Goal: Information Seeking & Learning: Learn about a topic

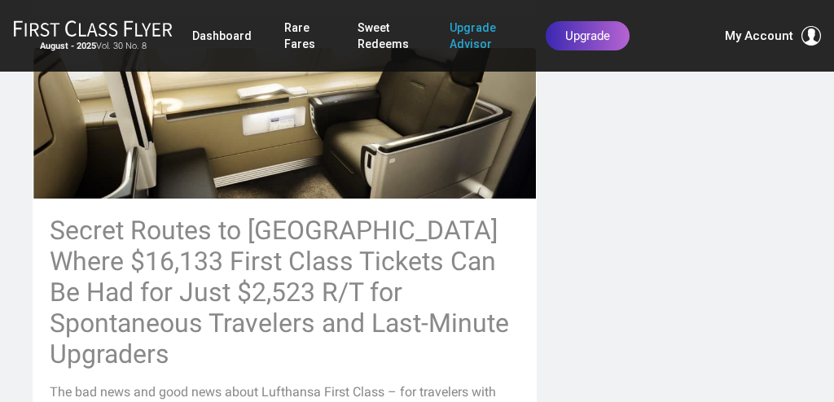
scroll to position [892, 0]
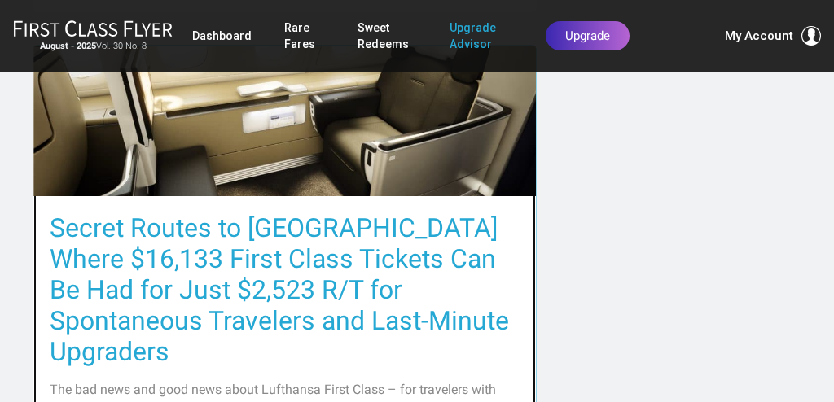
click at [407, 213] on h3 "Secret Routes to Europe Where $16,133 First Class Tickets Can Be Had for Just $…" at bounding box center [285, 290] width 470 height 155
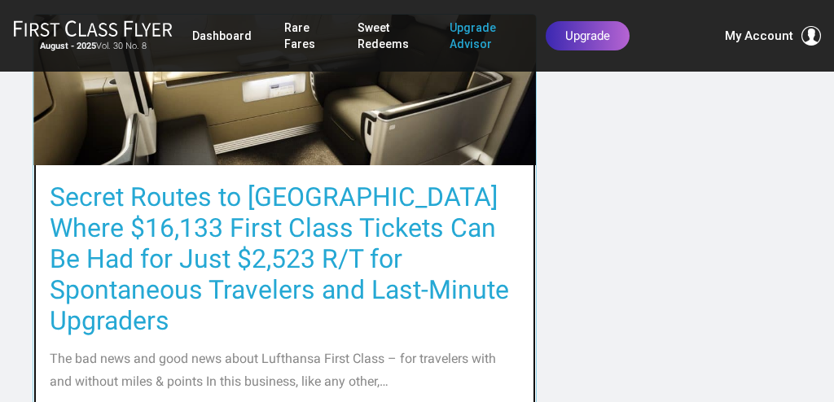
scroll to position [921, 0]
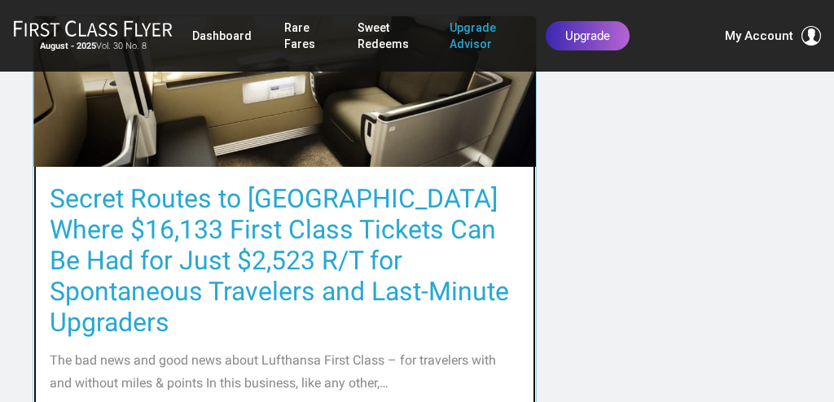
click at [283, 213] on h3 "Secret Routes to Europe Where $16,133 First Class Tickets Can Be Had for Just $…" at bounding box center [285, 260] width 470 height 155
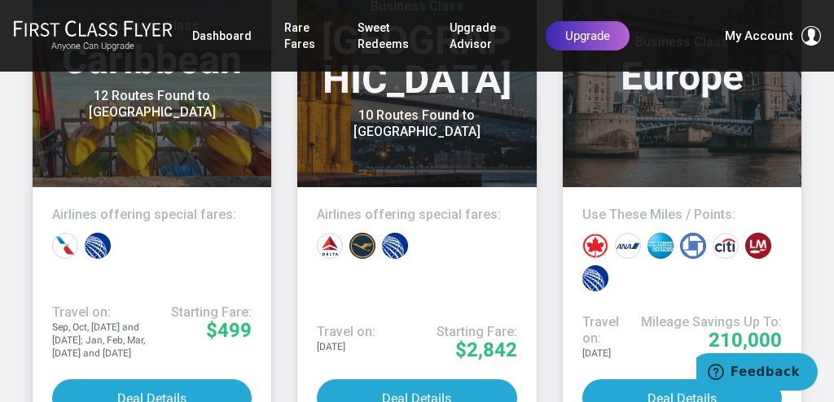
scroll to position [9205, 0]
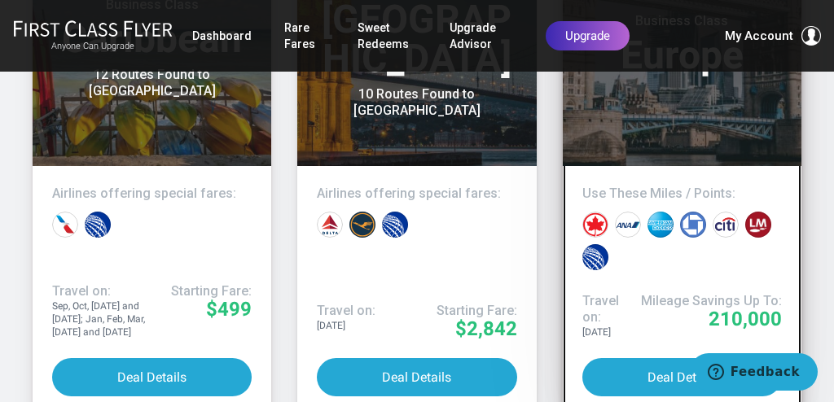
click at [666, 96] on header "Yesterday Business Class Europe" at bounding box center [682, 32] width 239 height 267
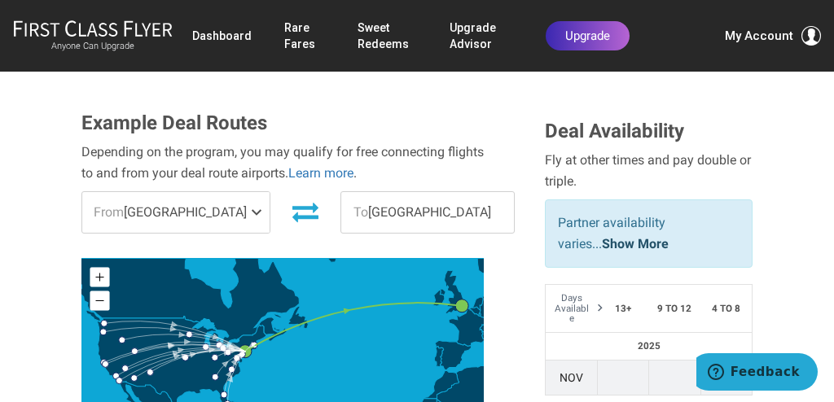
scroll to position [515, 0]
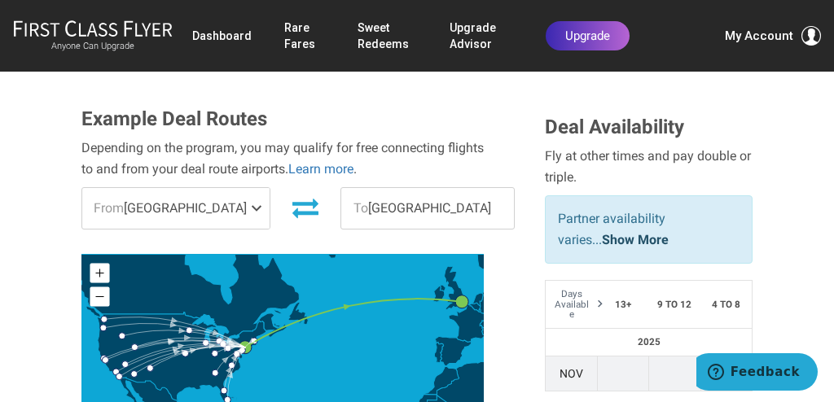
click at [250, 188] on span at bounding box center [260, 208] width 20 height 41
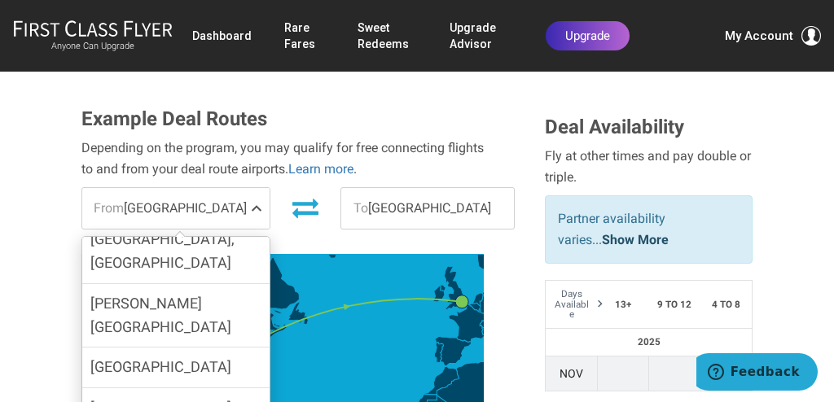
scroll to position [834, 0]
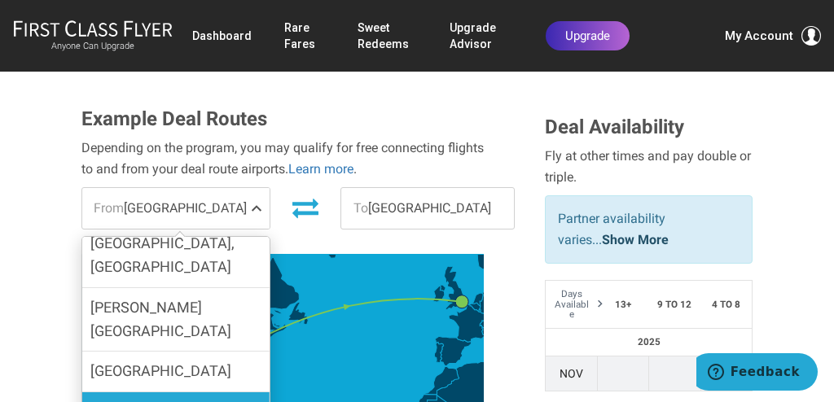
click at [0, 0] on input "[GEOGRAPHIC_DATA]" at bounding box center [0, 0] width 0 height 0
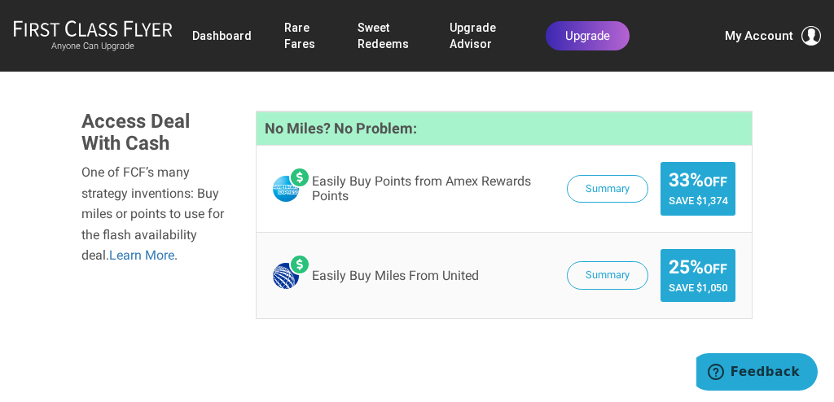
scroll to position [1730, 0]
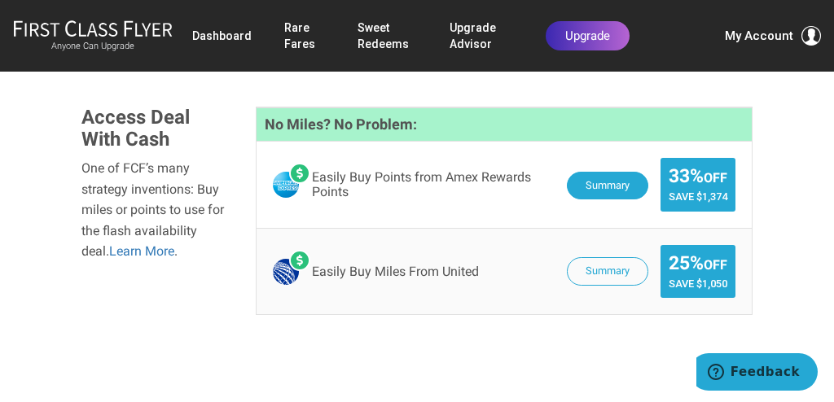
click at [598, 172] on button "Summary" at bounding box center [607, 186] width 81 height 28
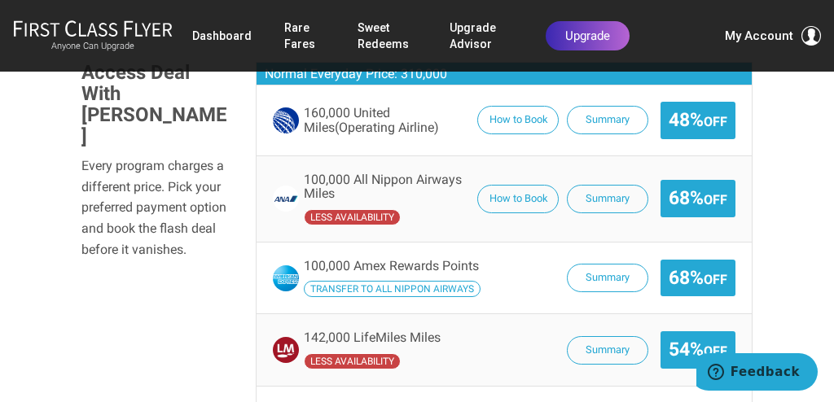
scroll to position [1046, 0]
